Goal: Navigation & Orientation: Find specific page/section

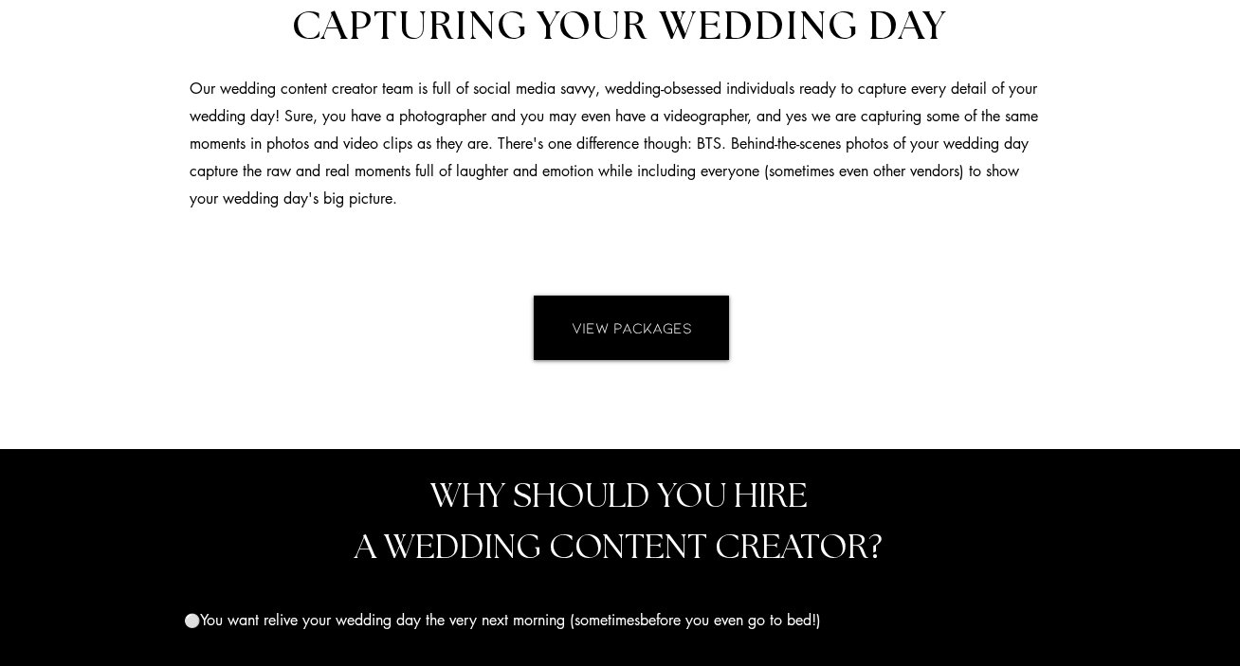
scroll to position [1575, 0]
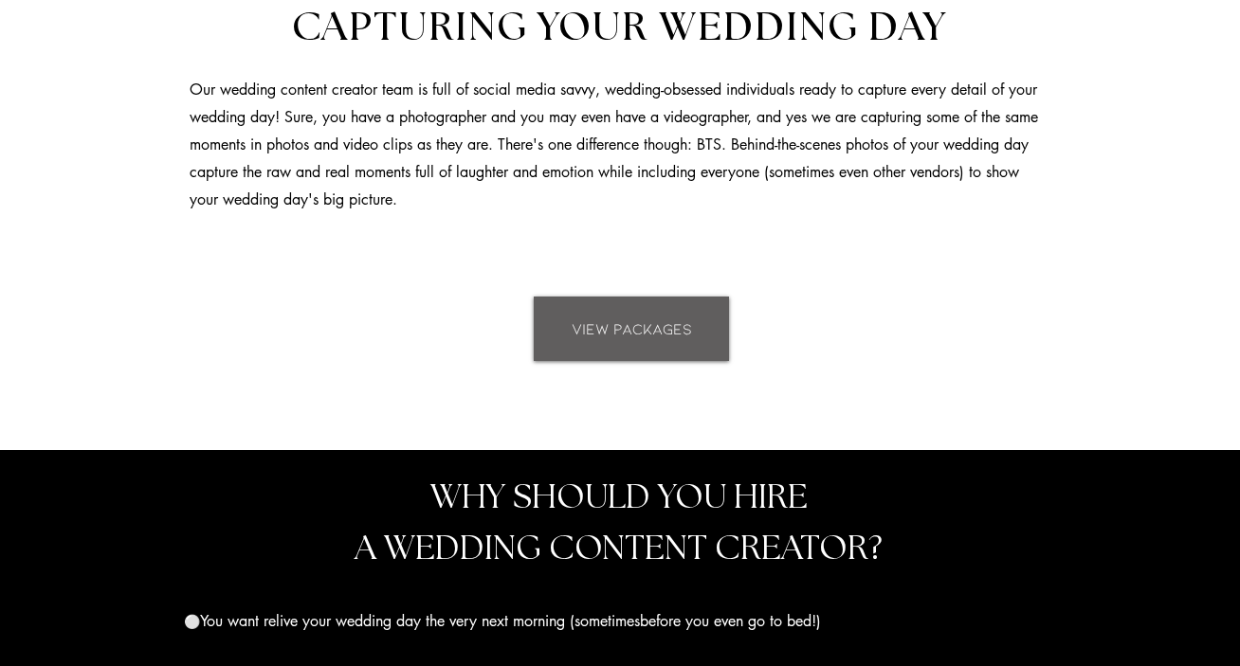
click at [645, 297] on link "VIEW PACKAGES" at bounding box center [631, 329] width 195 height 64
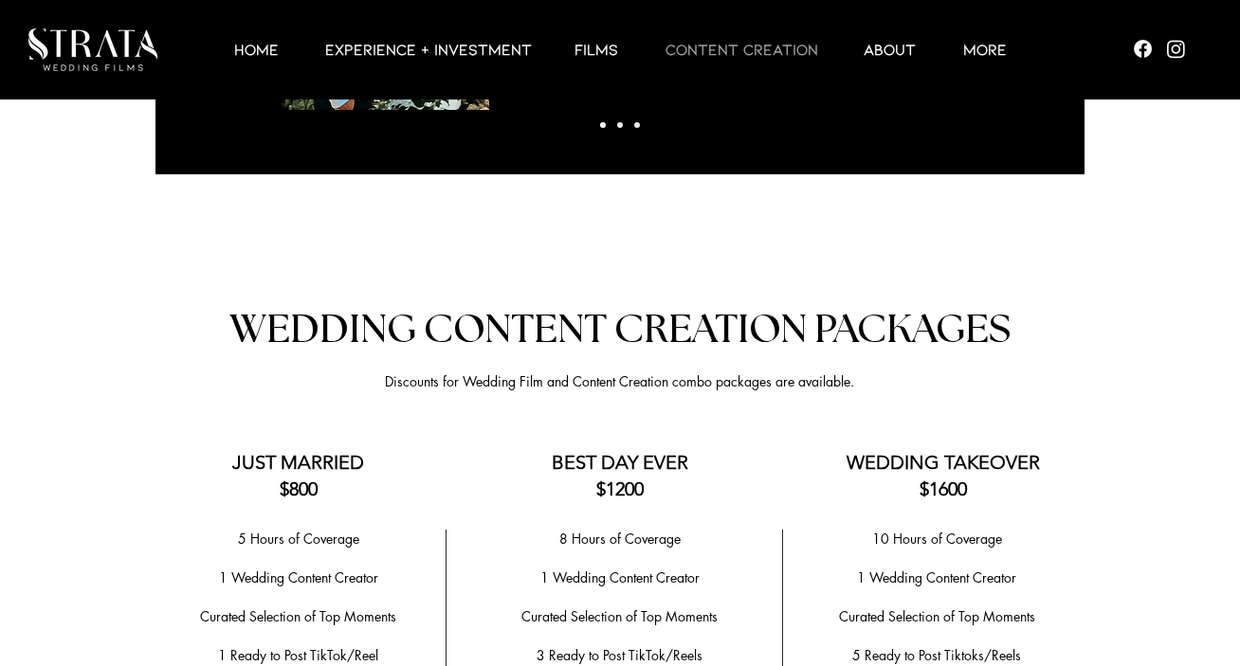
scroll to position [3107, 0]
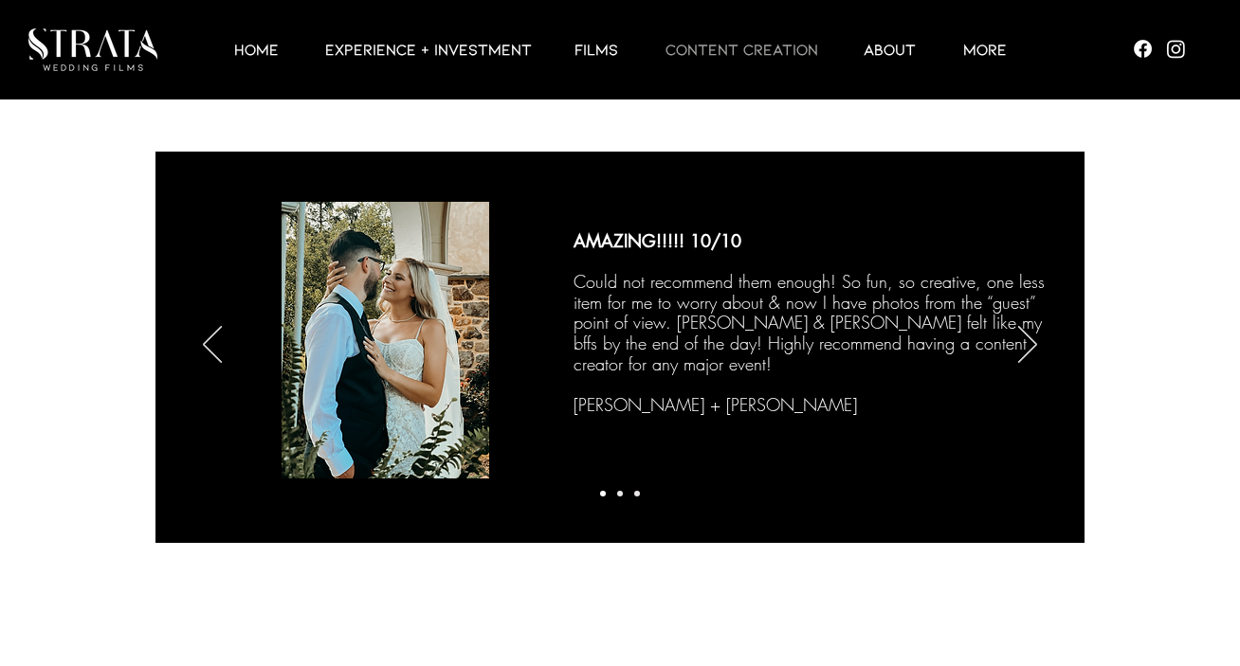
click at [145, 312] on div at bounding box center [620, 366] width 1240 height 498
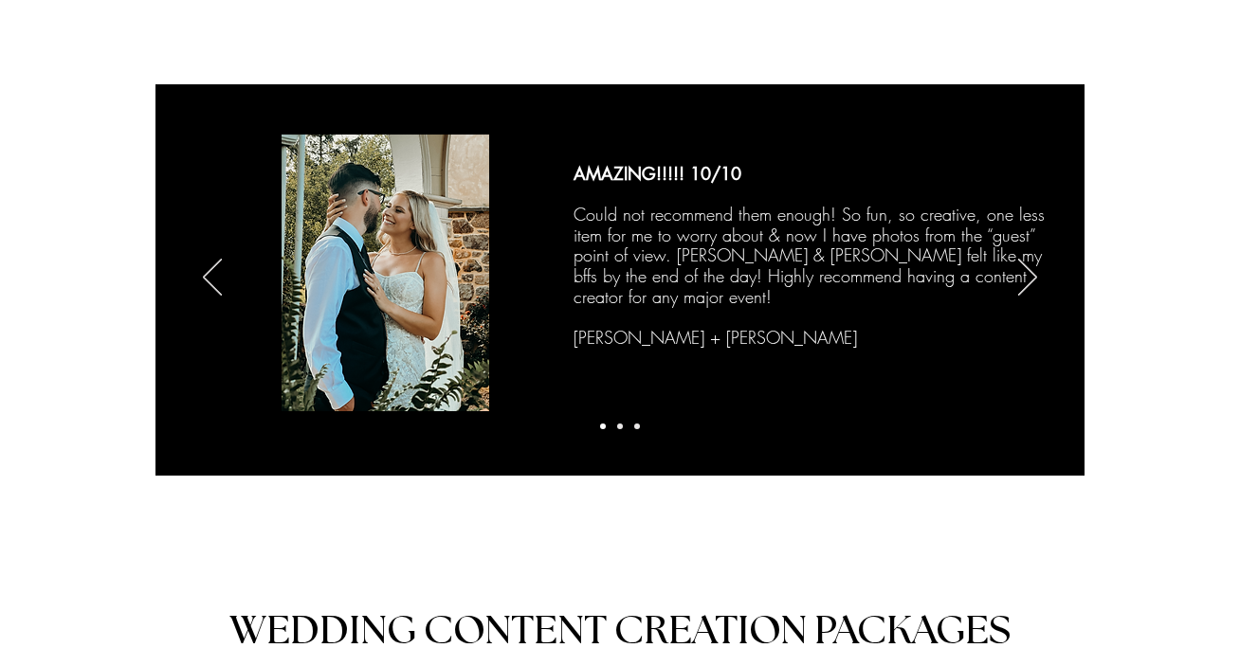
scroll to position [3226, 0]
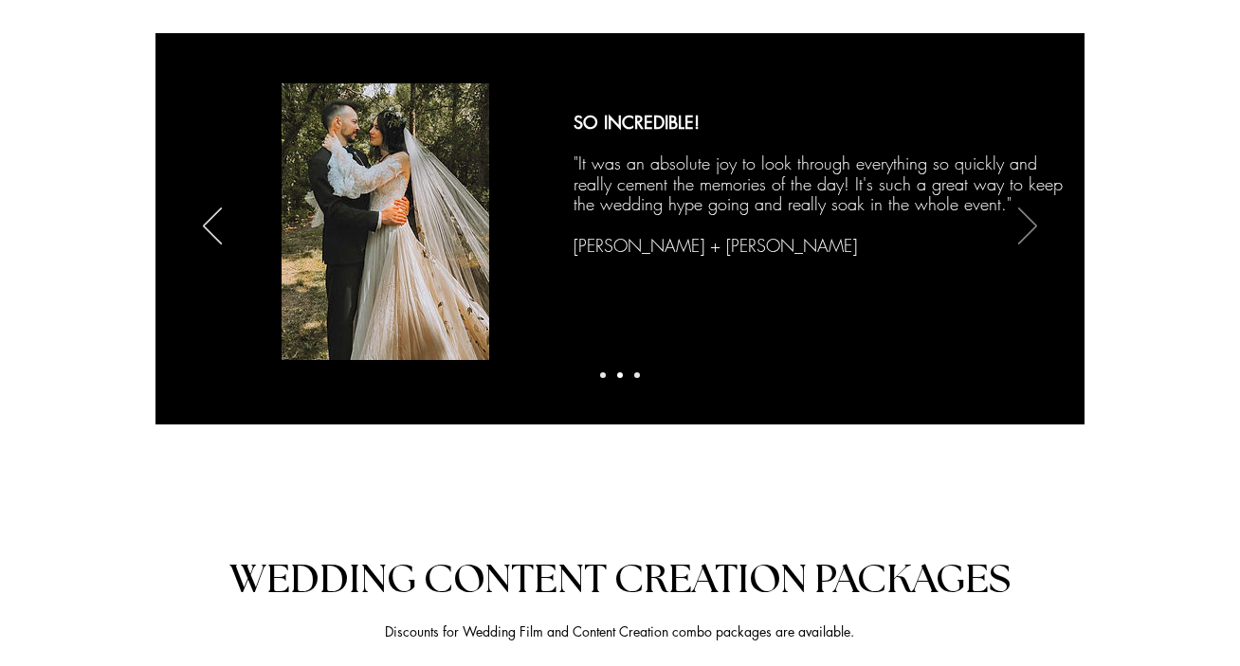
click at [1033, 218] on icon "Next" at bounding box center [1027, 226] width 19 height 37
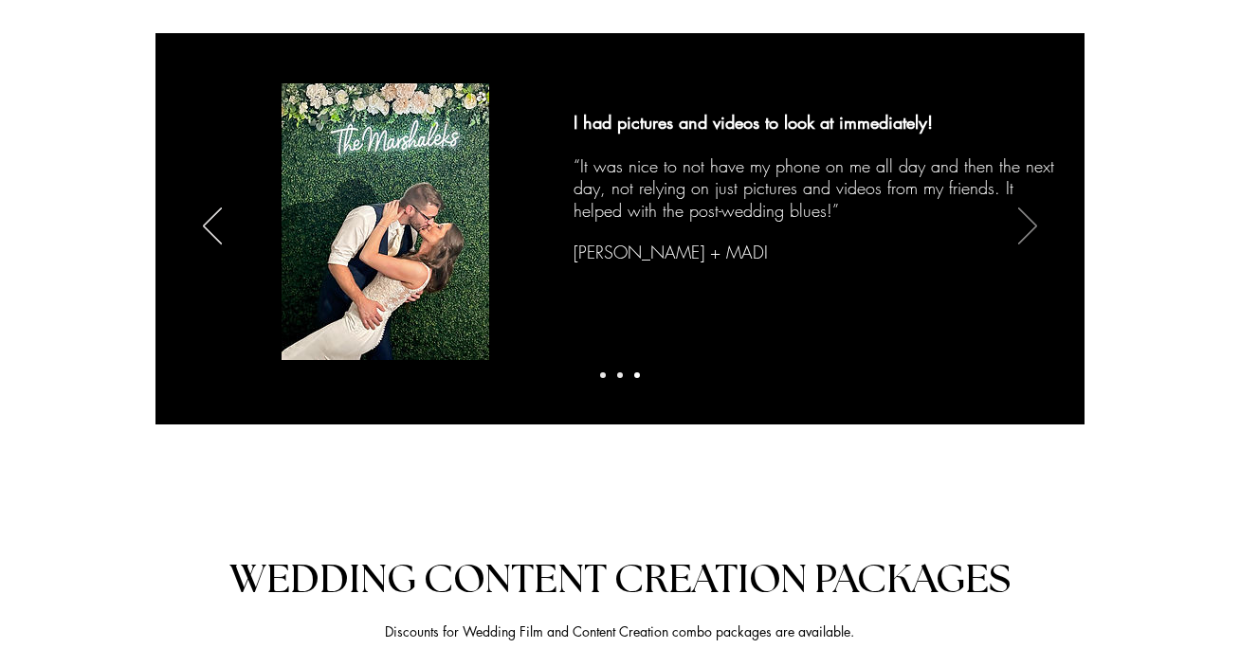
click at [1033, 218] on icon "Next" at bounding box center [1027, 226] width 19 height 37
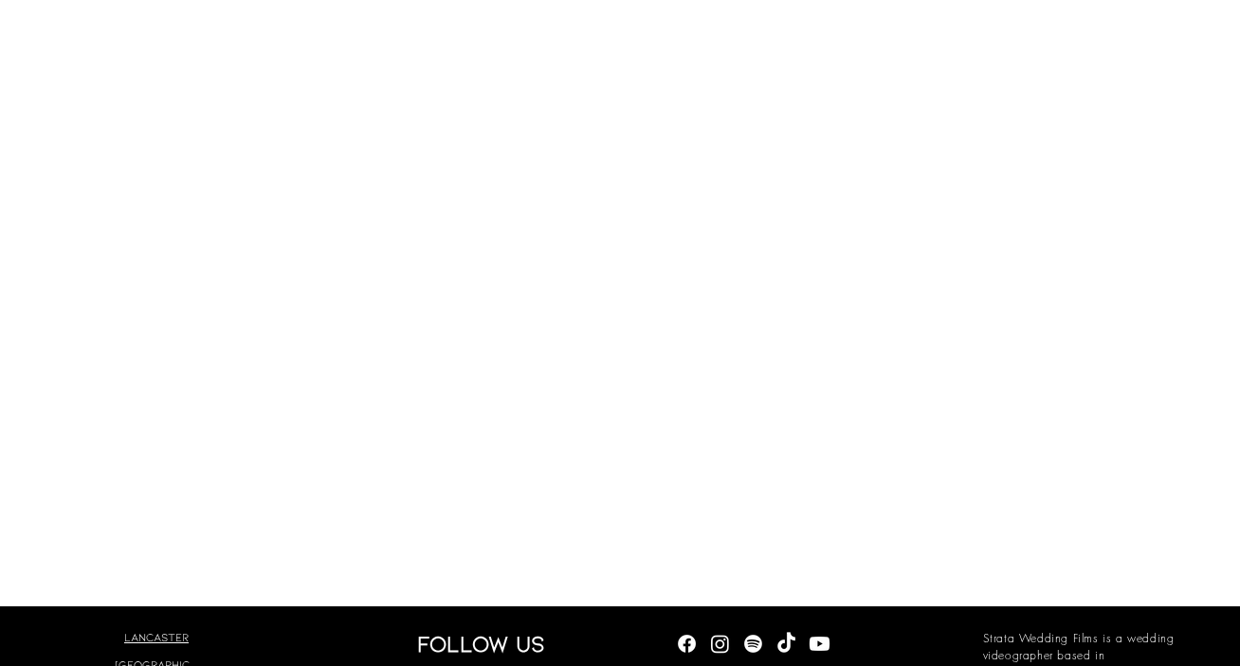
scroll to position [6539, 0]
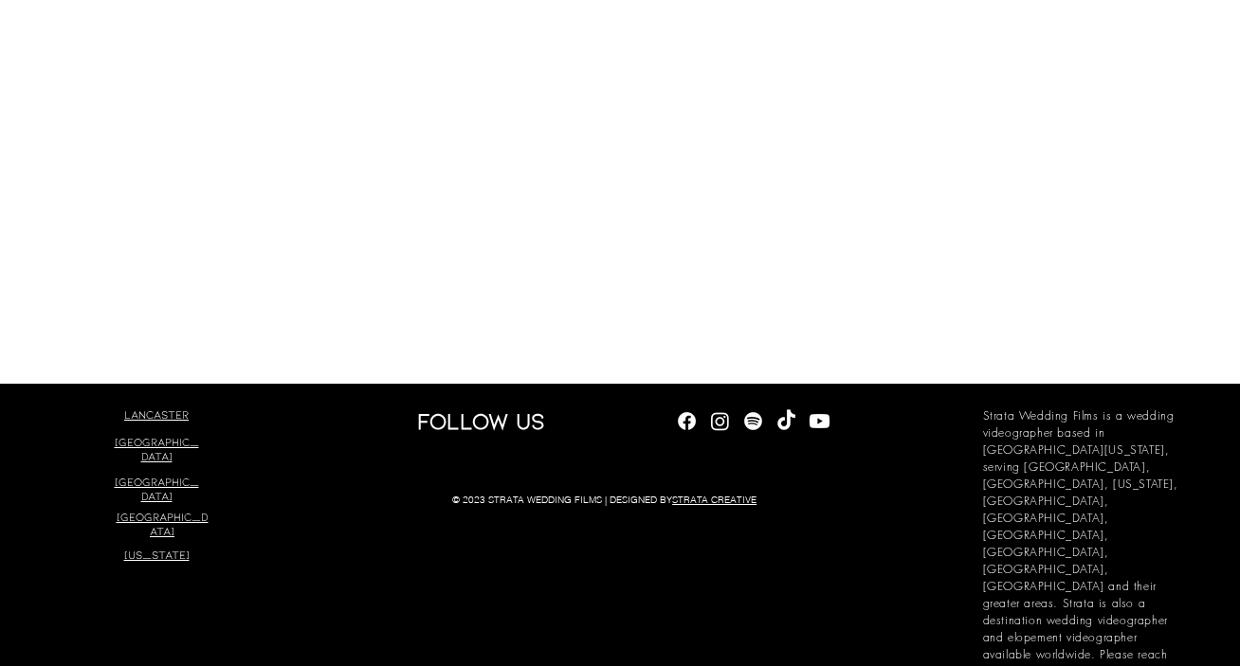
click at [159, 475] on span "[GEOGRAPHIC_DATA]" at bounding box center [157, 488] width 84 height 27
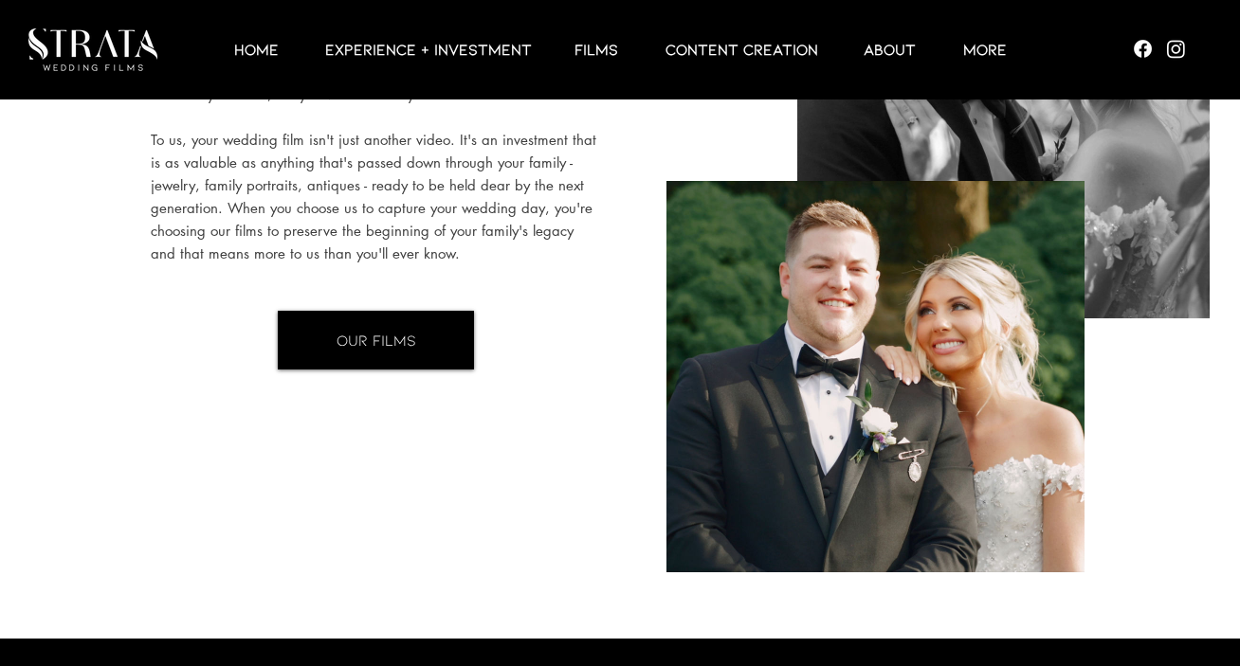
scroll to position [2073, 0]
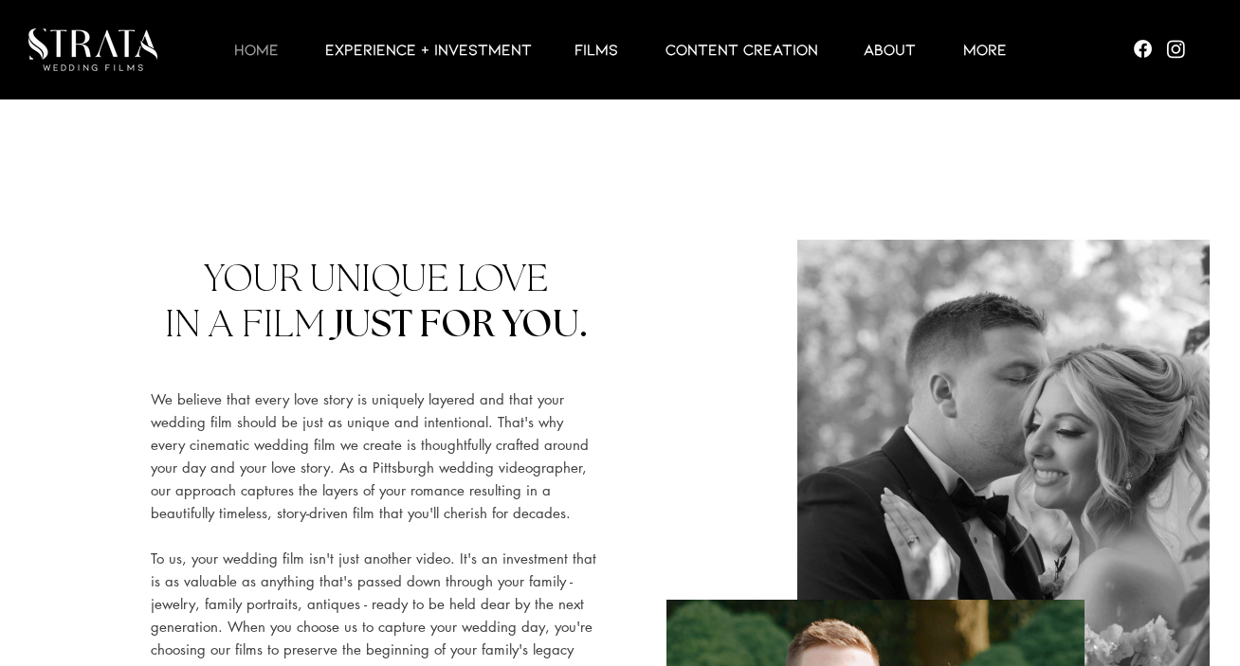
click at [258, 41] on p "HOME" at bounding box center [257, 49] width 64 height 23
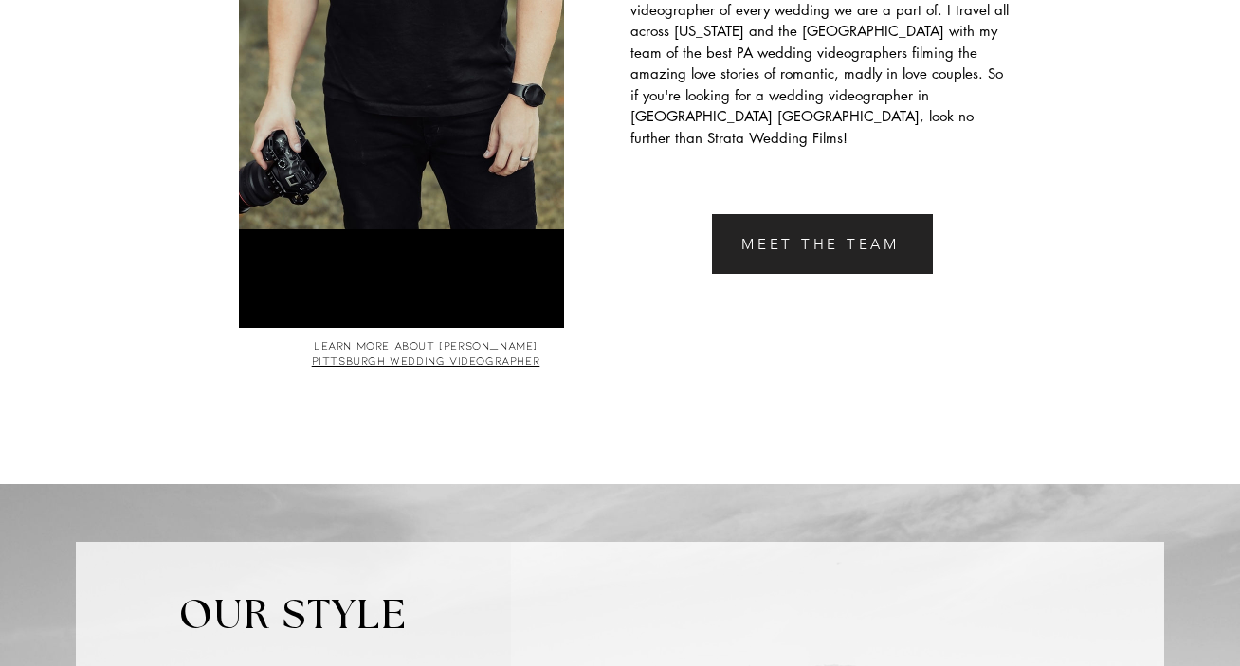
scroll to position [4130, 0]
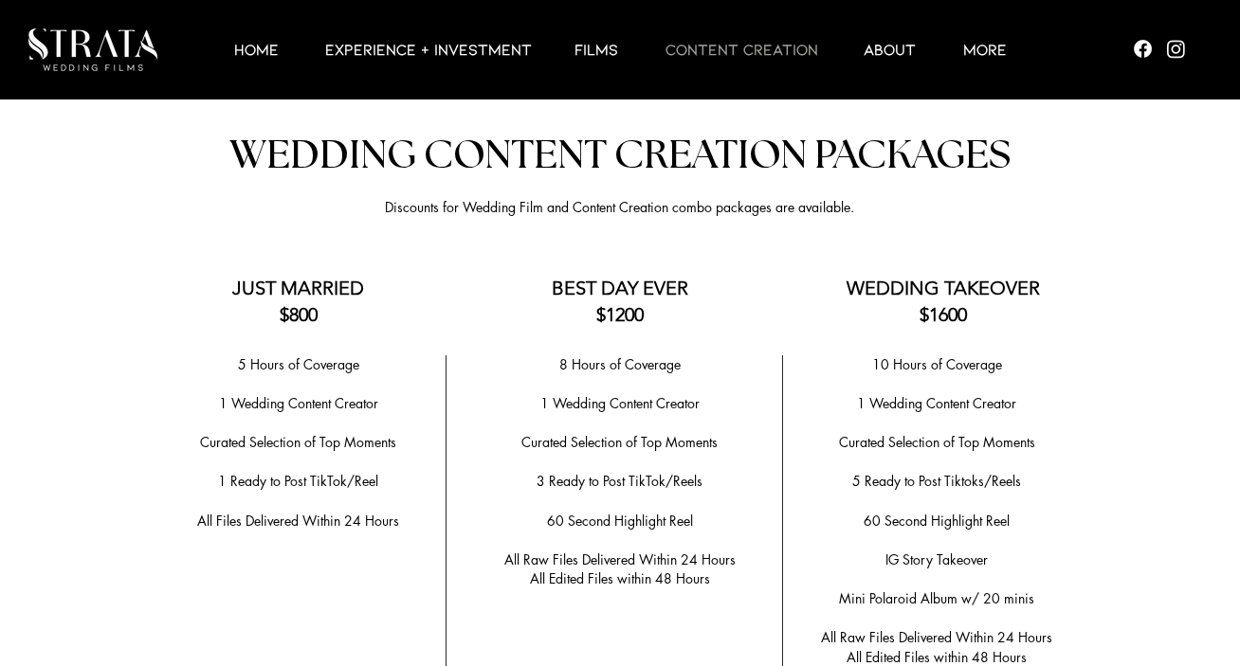
scroll to position [3648, 0]
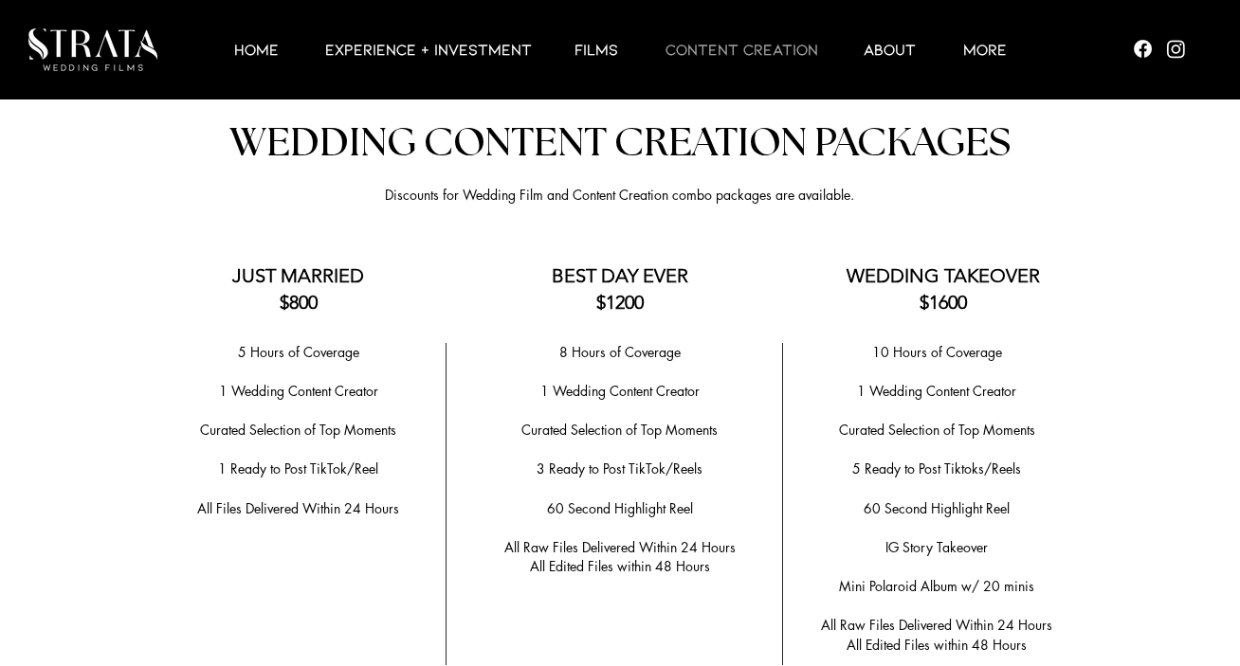
scroll to position [3662, 0]
